Goal: Task Accomplishment & Management: Use online tool/utility

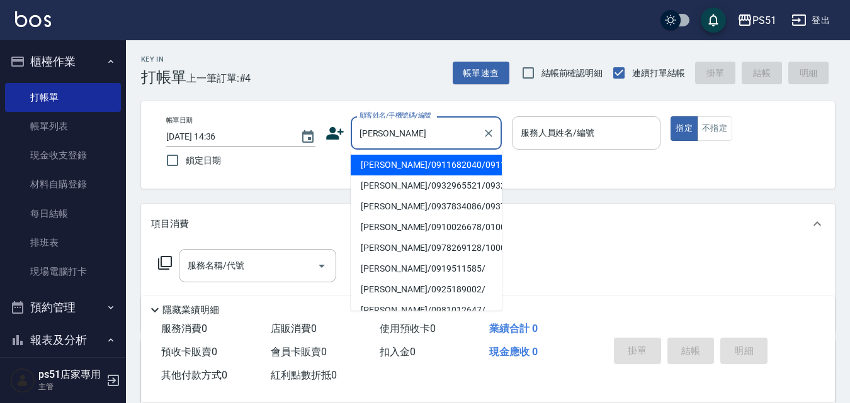
click at [380, 164] on li "[PERSON_NAME]/0911682040/0911682040" at bounding box center [426, 165] width 151 height 21
type input "[PERSON_NAME]/0911682040/0911682040"
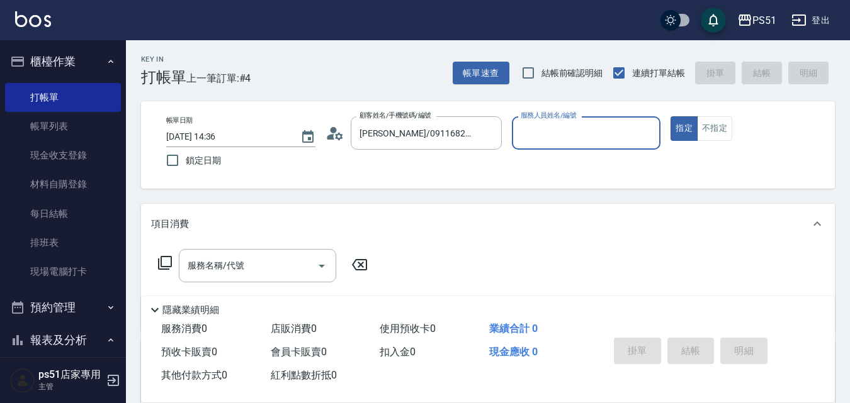
click at [580, 124] on input "服務人員姓名/編號" at bounding box center [586, 133] width 138 height 22
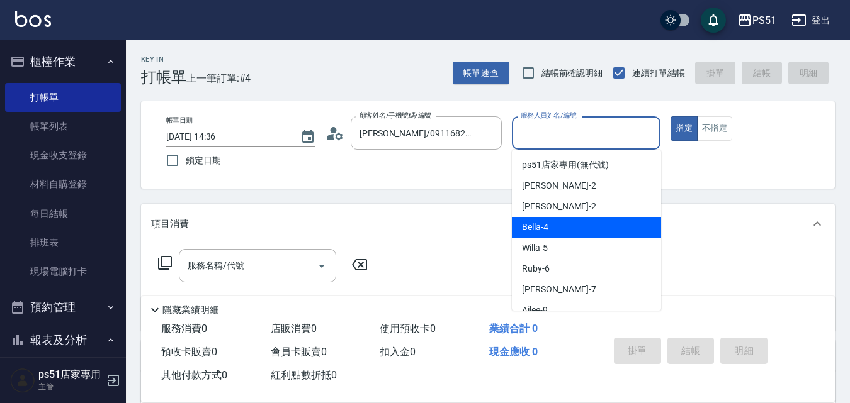
click at [557, 232] on div "Bella -4" at bounding box center [586, 227] width 149 height 21
type input "Bella-4"
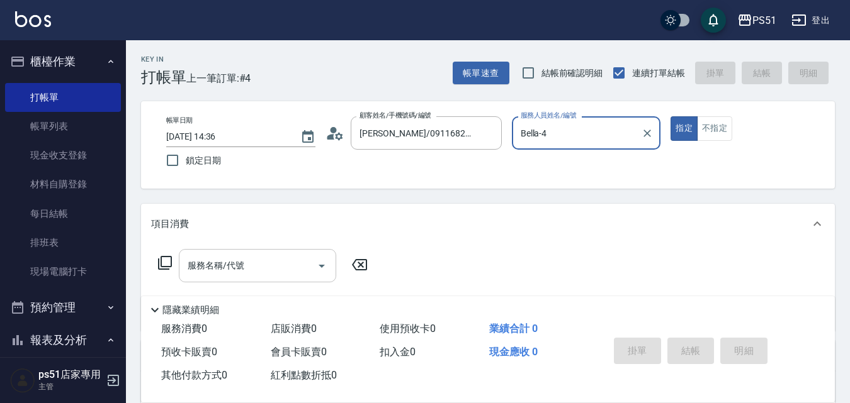
click at [289, 272] on input "服務名稱/代號" at bounding box center [247, 266] width 127 height 22
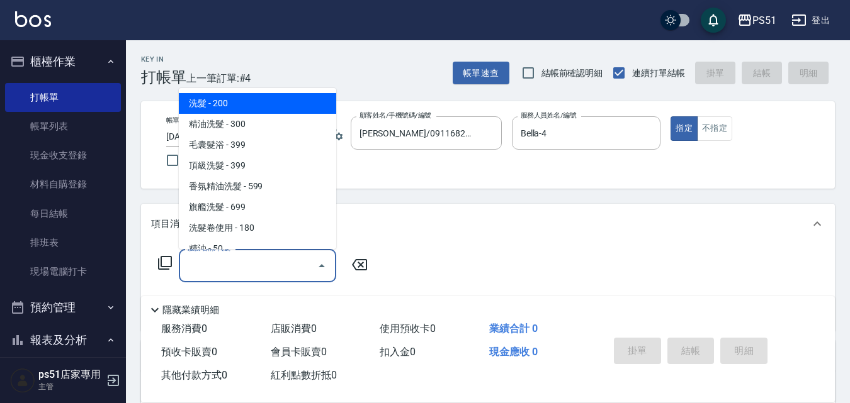
click at [256, 103] on span "洗髮 - 200" at bounding box center [257, 103] width 157 height 21
type input "洗髮(101)"
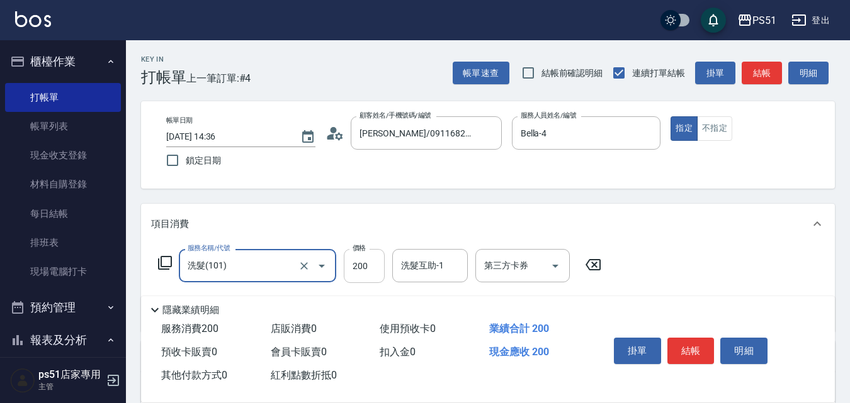
click at [355, 270] on input "200" at bounding box center [364, 266] width 41 height 34
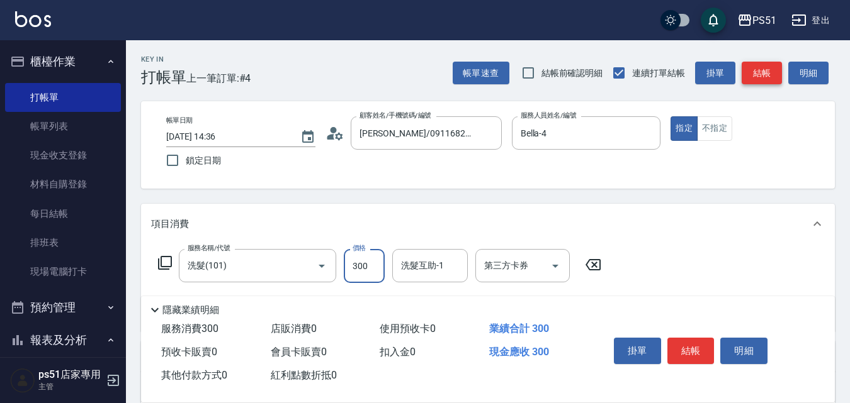
type input "300"
click at [769, 64] on button "結帳" at bounding box center [761, 73] width 40 height 23
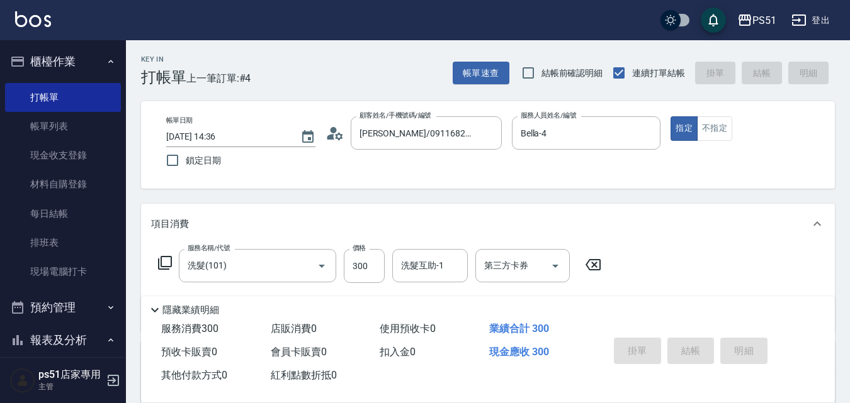
type input "[DATE] 15:27"
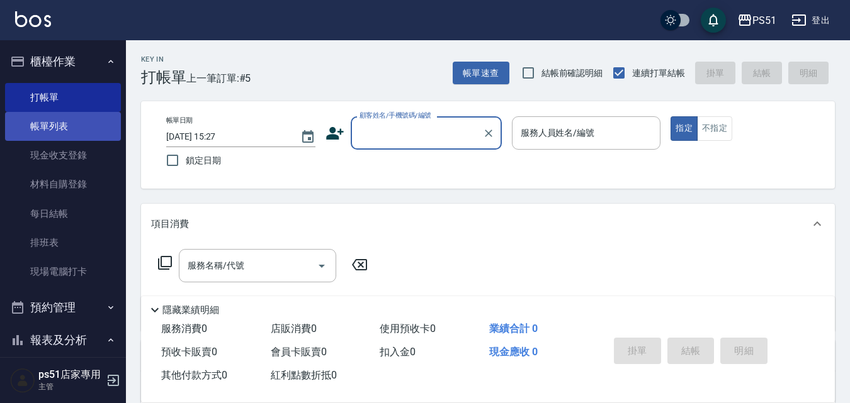
click at [72, 132] on link "帳單列表" at bounding box center [63, 126] width 116 height 29
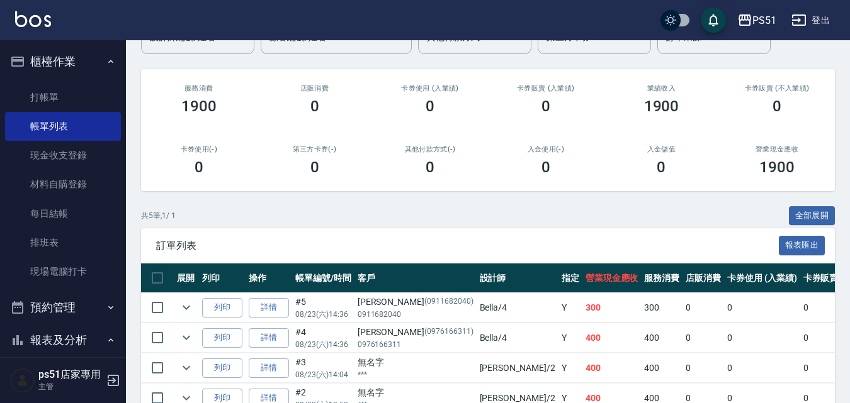
scroll to position [225, 0]
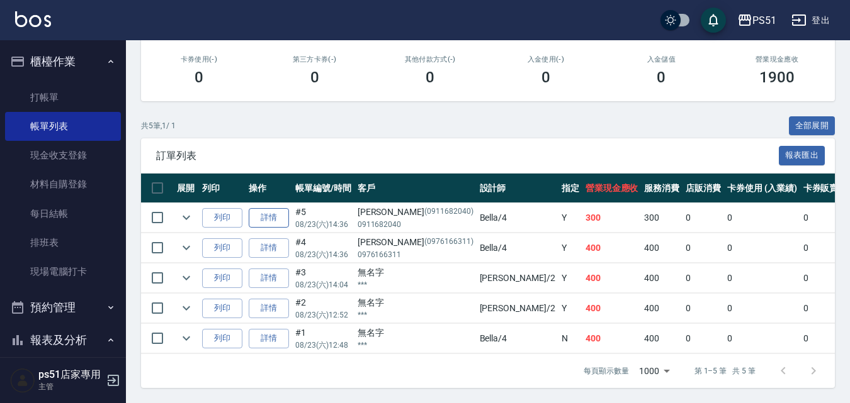
click at [261, 211] on link "詳情" at bounding box center [269, 218] width 40 height 20
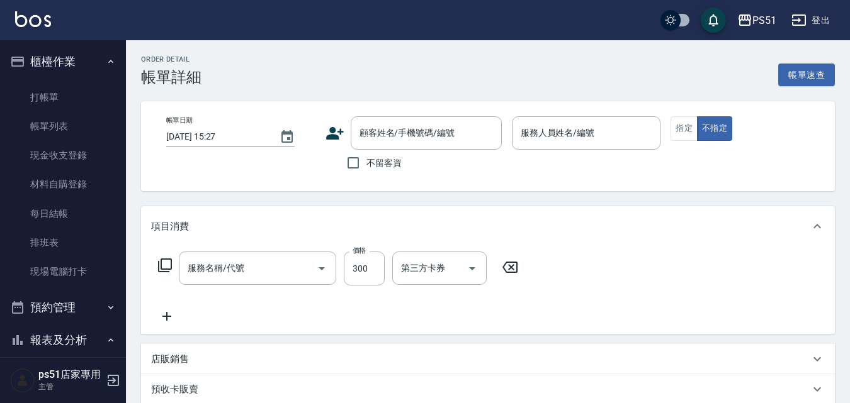
type input "[DATE] 14:36"
type input "Bella-4"
type input "洗髮(101)"
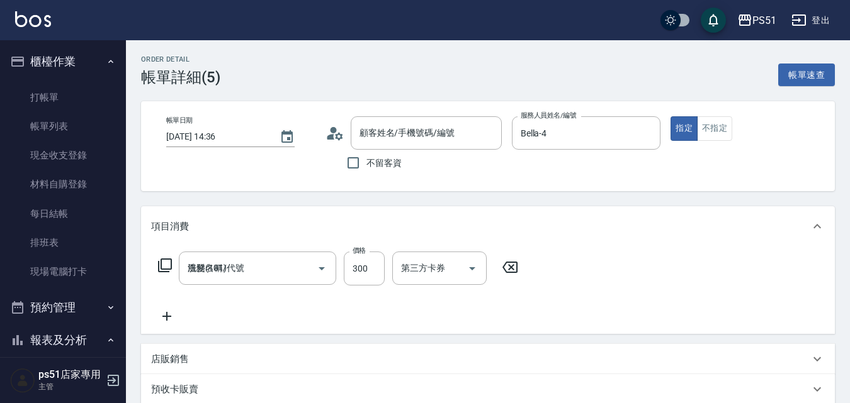
type input "[PERSON_NAME]/0911682040/0911682040"
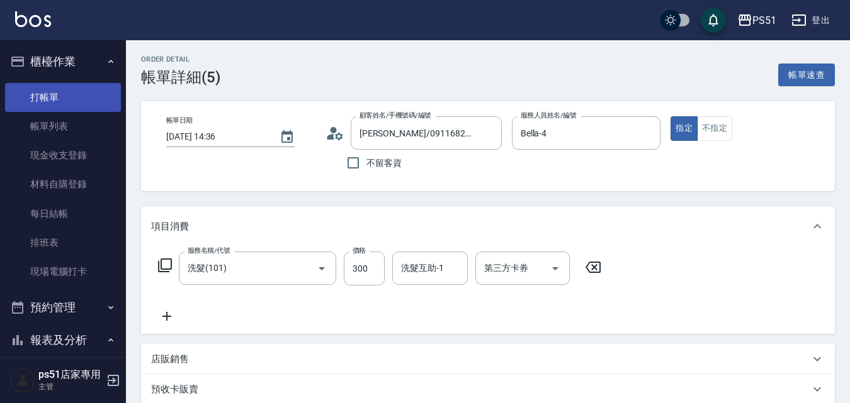
click at [41, 84] on link "打帳單" at bounding box center [63, 97] width 116 height 29
